Goal: Transaction & Acquisition: Purchase product/service

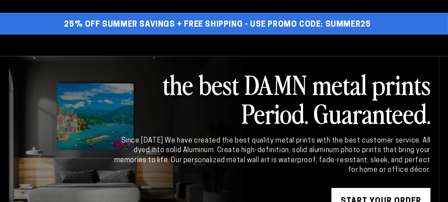
select select "**********"
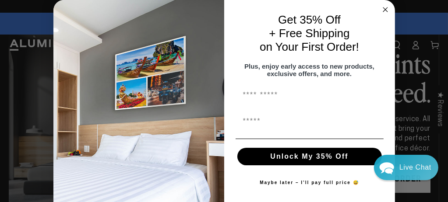
click at [382, 8] on circle "Close dialog" at bounding box center [385, 10] width 10 height 10
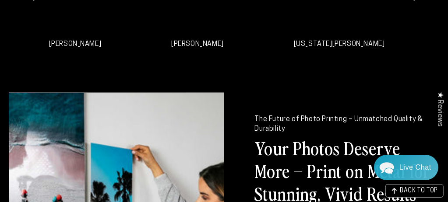
scroll to position [701, 0]
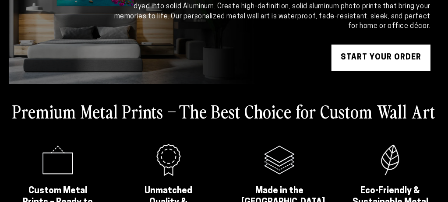
select select "**********"
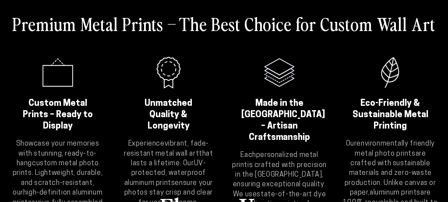
scroll to position [175, 0]
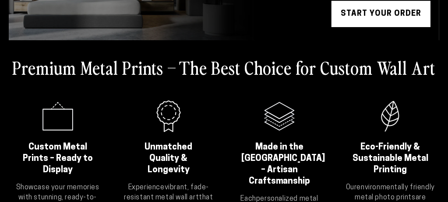
click at [386, 27] on link "START YOUR Order" at bounding box center [381, 14] width 99 height 26
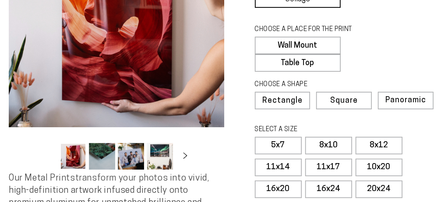
scroll to position [175, 0]
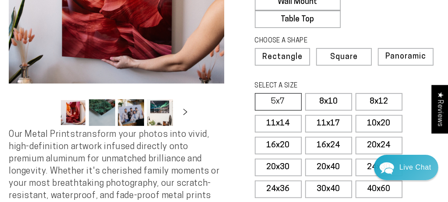
click at [273, 100] on label "5x7" at bounding box center [278, 102] width 47 height 18
select select "**********"
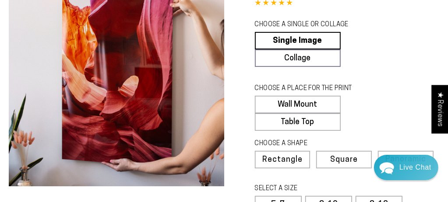
scroll to position [88, 0]
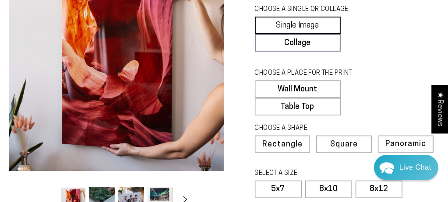
click at [292, 25] on link "Single Image" at bounding box center [298, 26] width 86 height 18
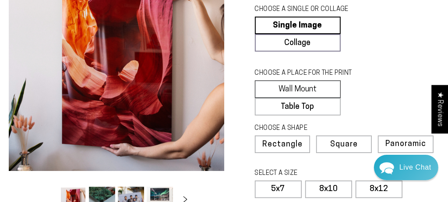
click at [291, 88] on label "Wall Mount" at bounding box center [298, 90] width 86 height 18
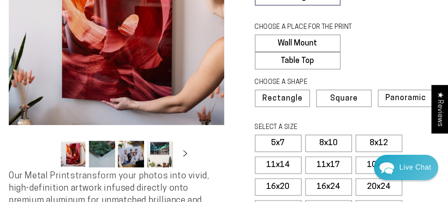
scroll to position [175, 0]
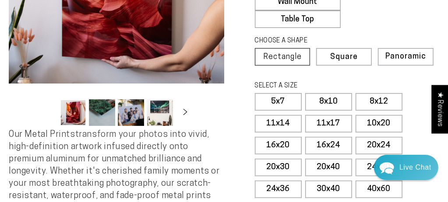
click at [283, 53] on span "Rectangle" at bounding box center [282, 57] width 39 height 8
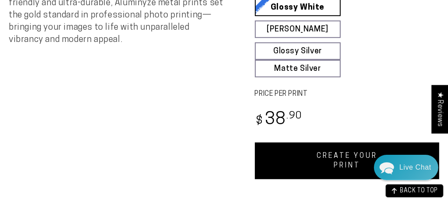
scroll to position [438, 0]
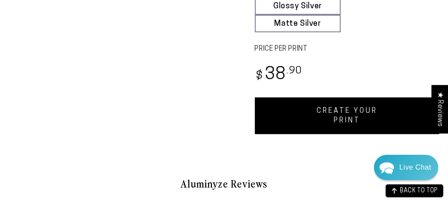
click at [342, 107] on link "CREATE YOUR PRINT" at bounding box center [347, 116] width 185 height 37
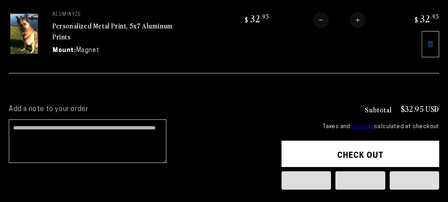
scroll to position [131, 0]
